Goal: Check status: Check status

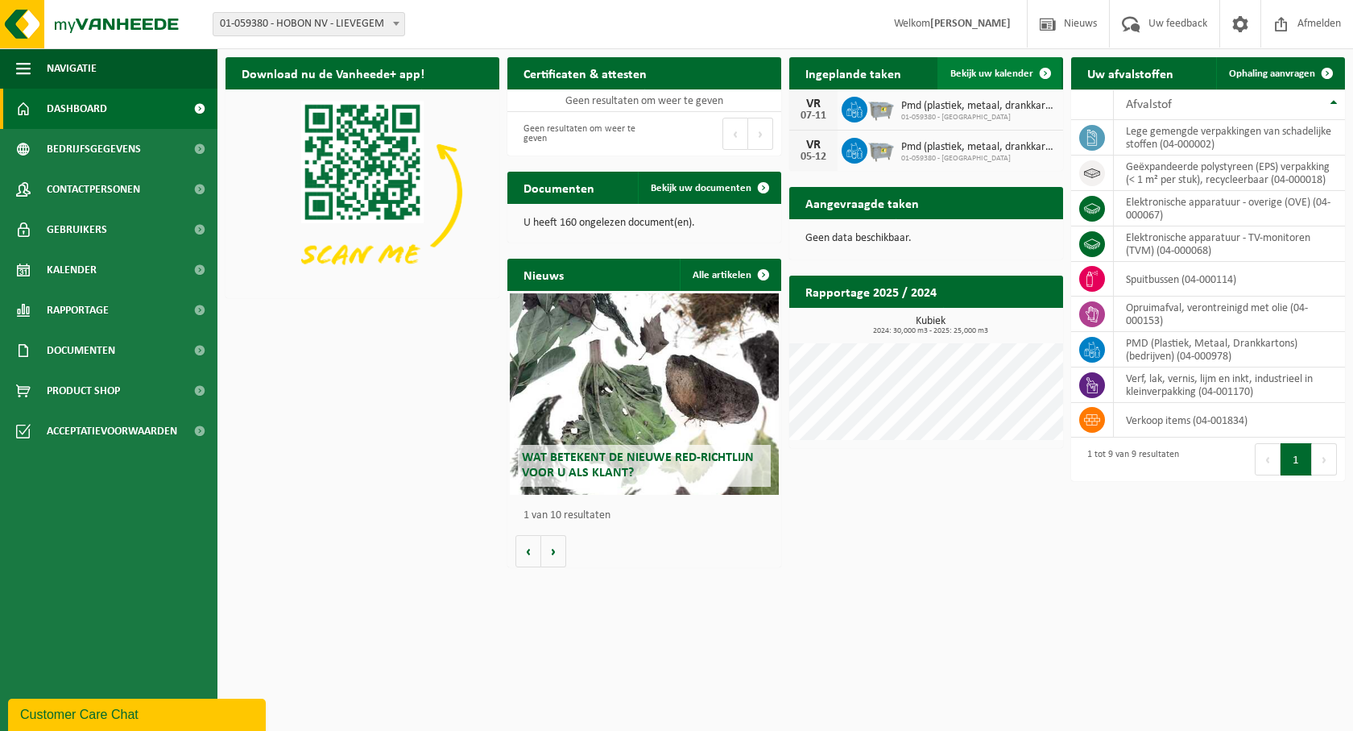
click at [980, 77] on span "Bekijk uw kalender" at bounding box center [992, 73] width 83 height 10
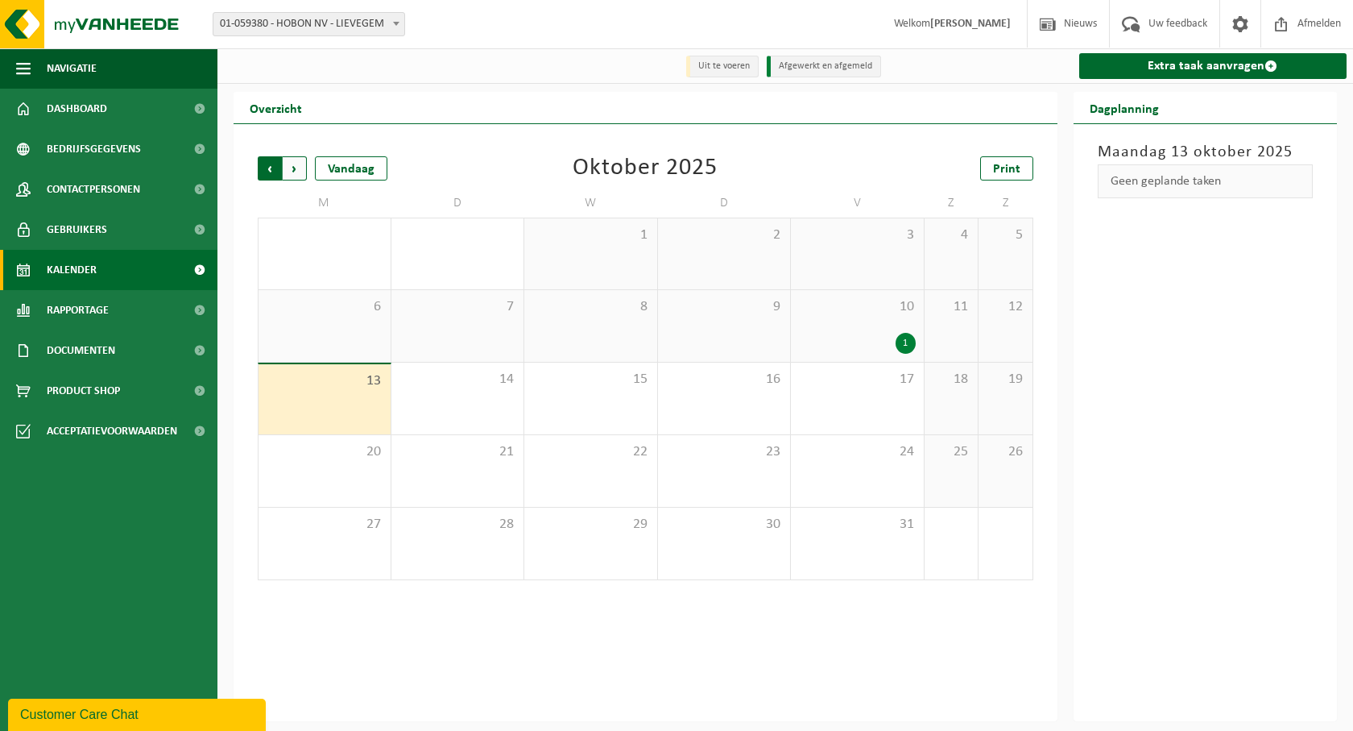
click at [298, 163] on span "Volgende" at bounding box center [295, 168] width 24 height 24
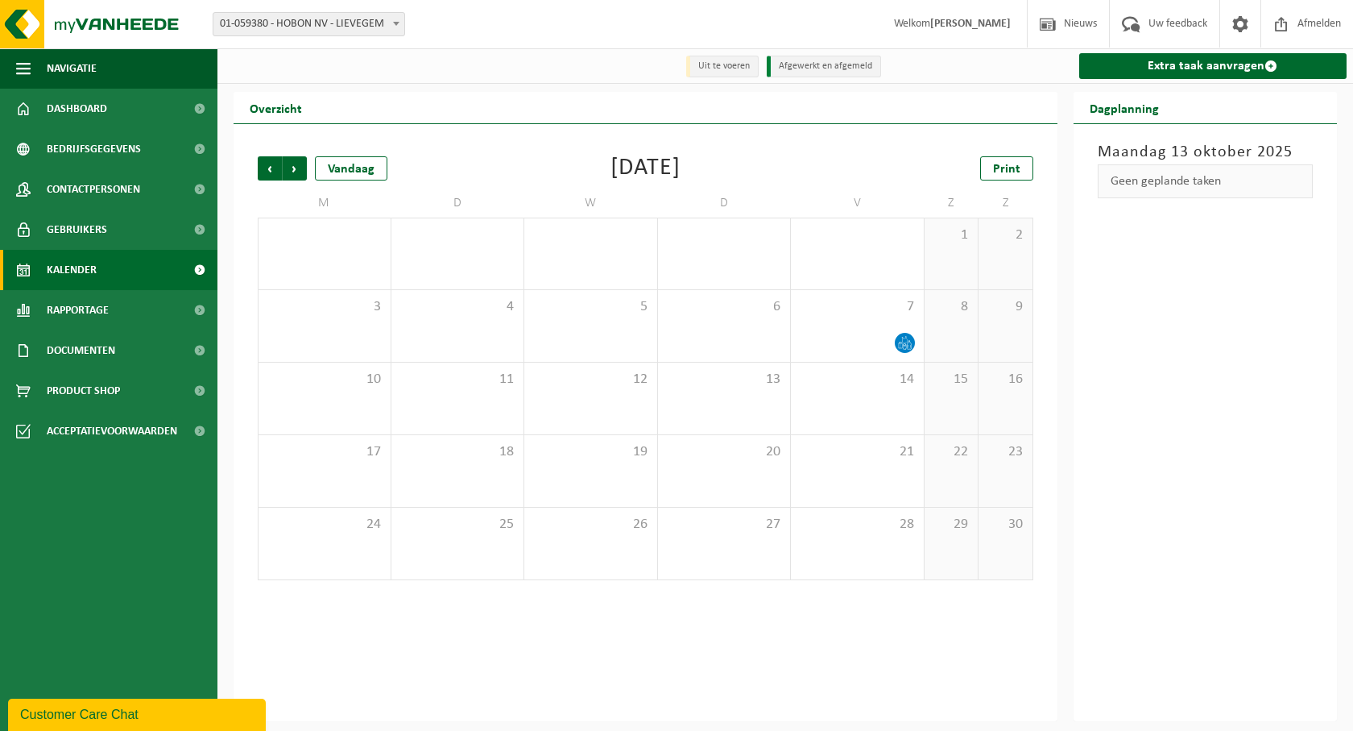
click at [298, 163] on span "Volgende" at bounding box center [295, 168] width 24 height 24
click at [274, 165] on span "Vorige" at bounding box center [270, 168] width 24 height 24
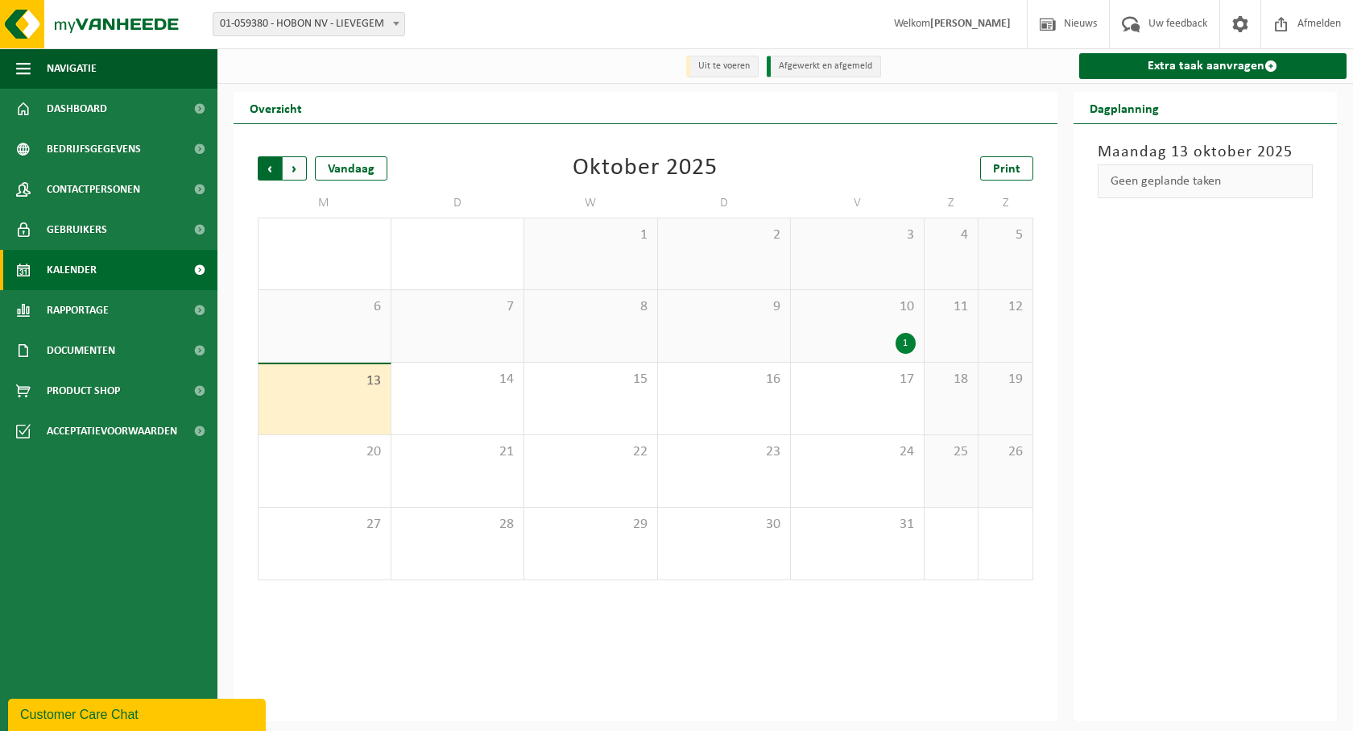
click at [297, 165] on span "Volgende" at bounding box center [295, 168] width 24 height 24
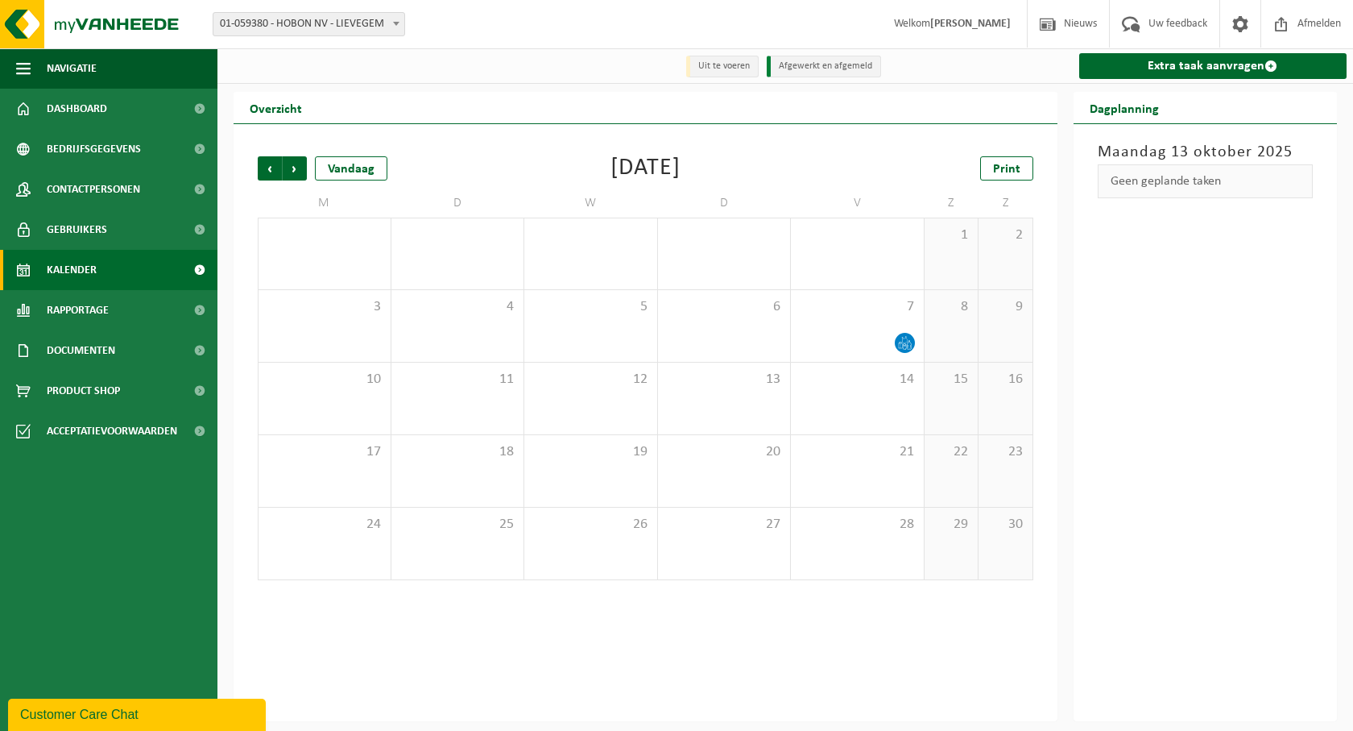
click at [297, 165] on span "Volgende" at bounding box center [295, 168] width 24 height 24
click at [61, 276] on span "Kalender" at bounding box center [72, 270] width 50 height 40
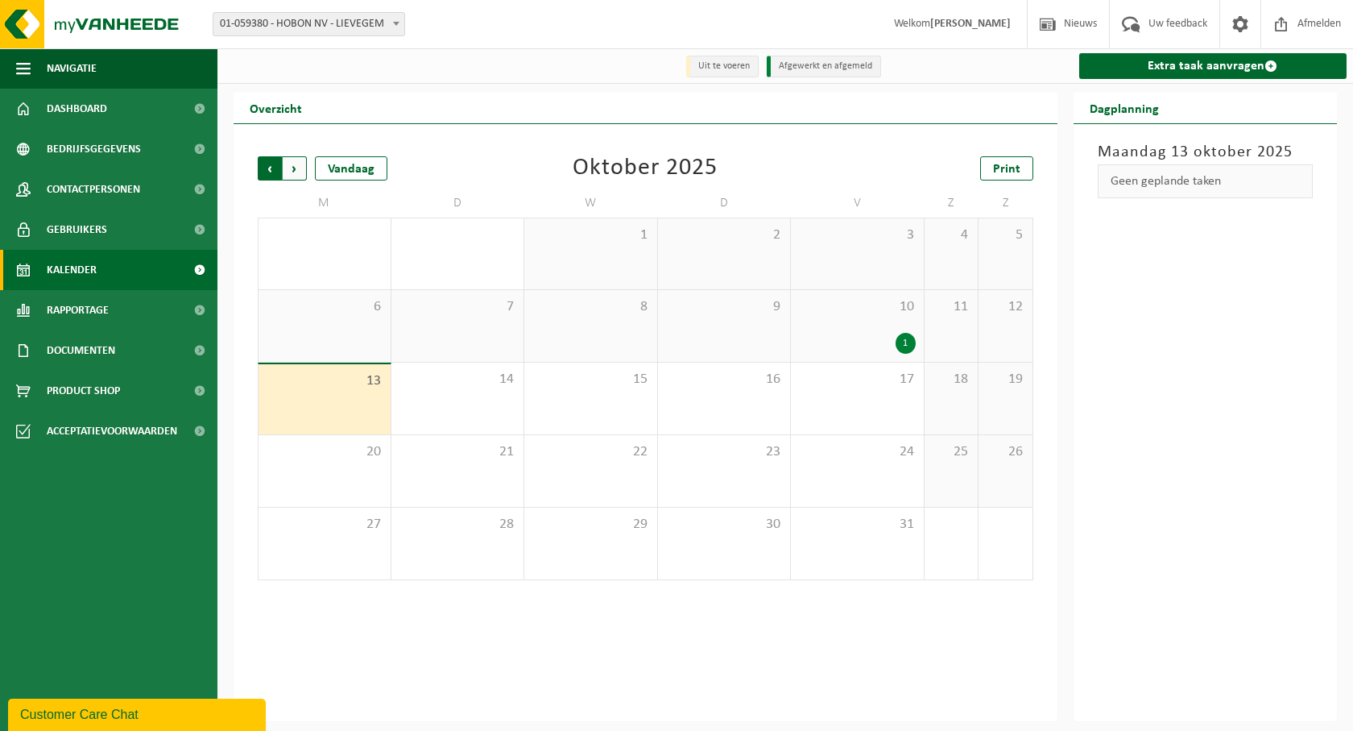
click at [301, 172] on span "Volgende" at bounding box center [295, 168] width 24 height 24
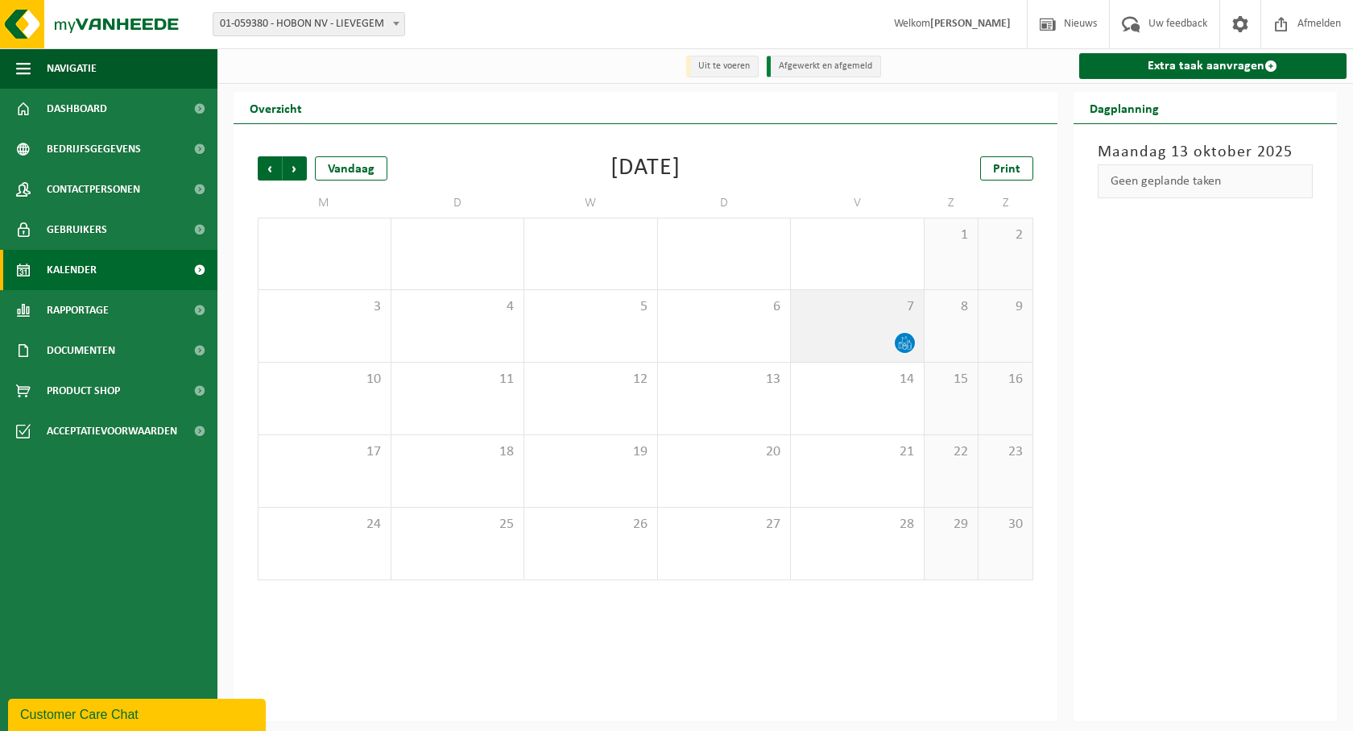
click at [906, 347] on icon at bounding box center [905, 343] width 14 height 14
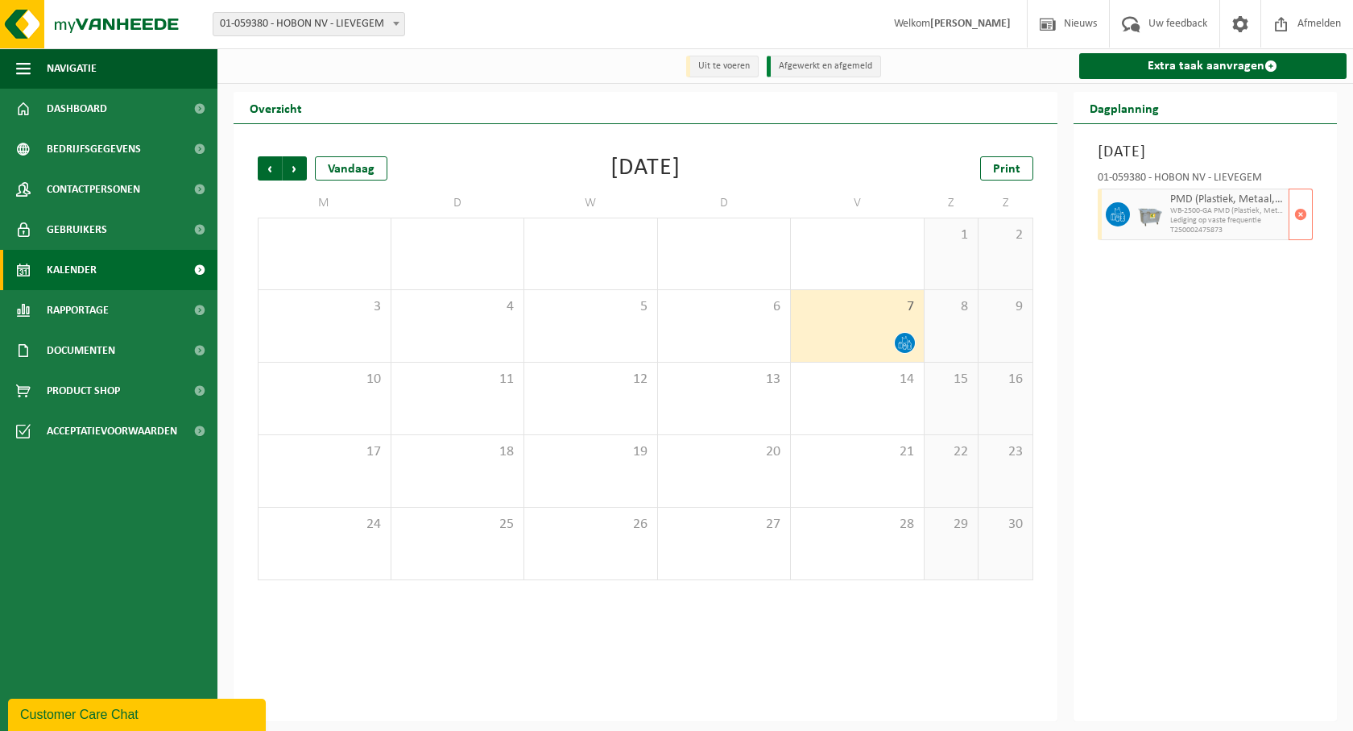
click at [1252, 212] on span "WB-2500-GA PMD (Plastiek, Metaal, Drankkartons) (bedrijven)" at bounding box center [1228, 211] width 115 height 10
click at [956, 23] on strong "[PERSON_NAME]" at bounding box center [971, 24] width 81 height 12
click at [1304, 18] on span "Afmelden" at bounding box center [1320, 24] width 52 height 48
